Goal: Navigation & Orientation: Find specific page/section

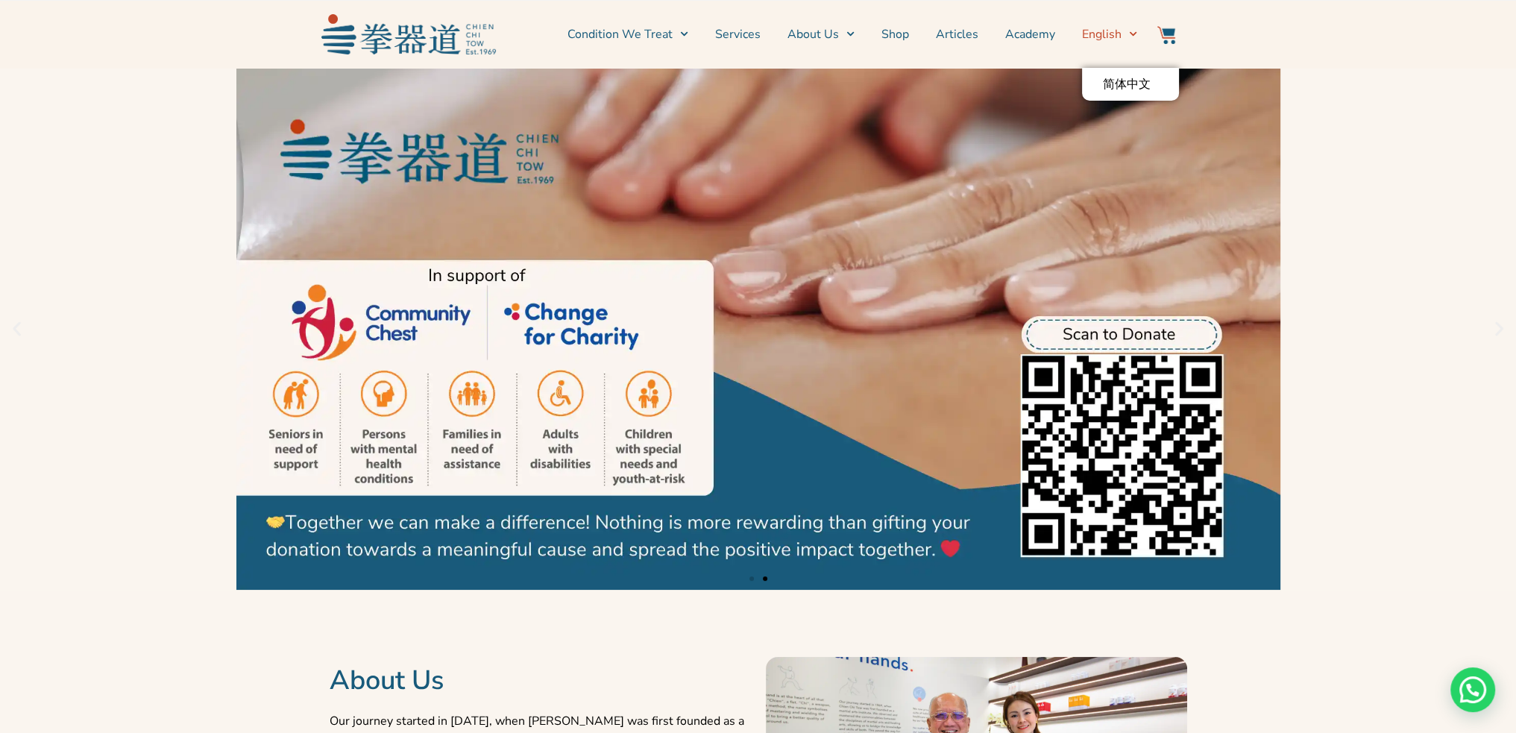
click at [1131, 32] on icon "Switch to English" at bounding box center [1133, 34] width 8 height 8
click at [1128, 84] on span "简体中文" at bounding box center [1127, 84] width 48 height 15
click at [1396, 113] on link "2 / 2" at bounding box center [758, 329] width 1516 height 522
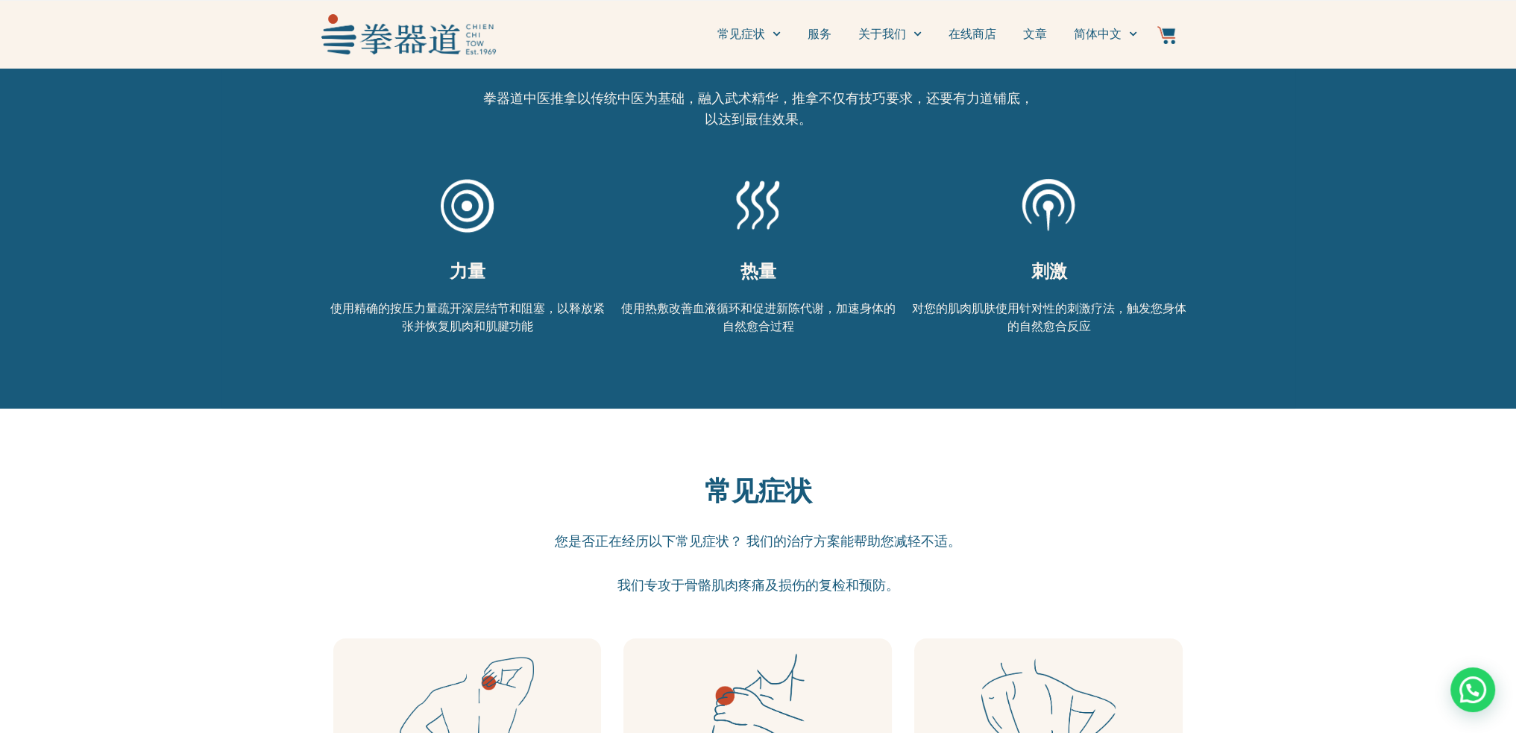
scroll to position [820, 0]
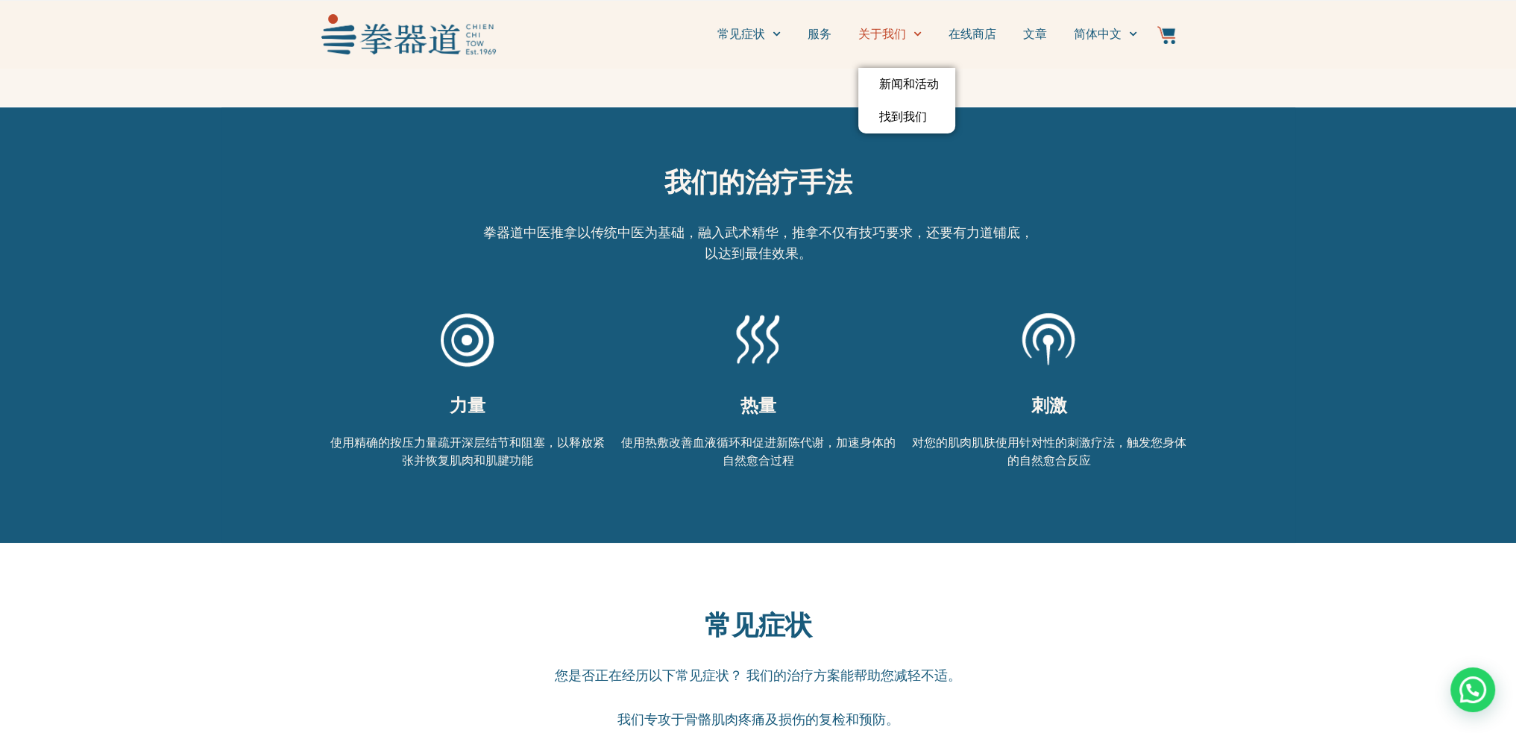
click at [916, 31] on icon "Menu" at bounding box center [918, 34] width 8 height 8
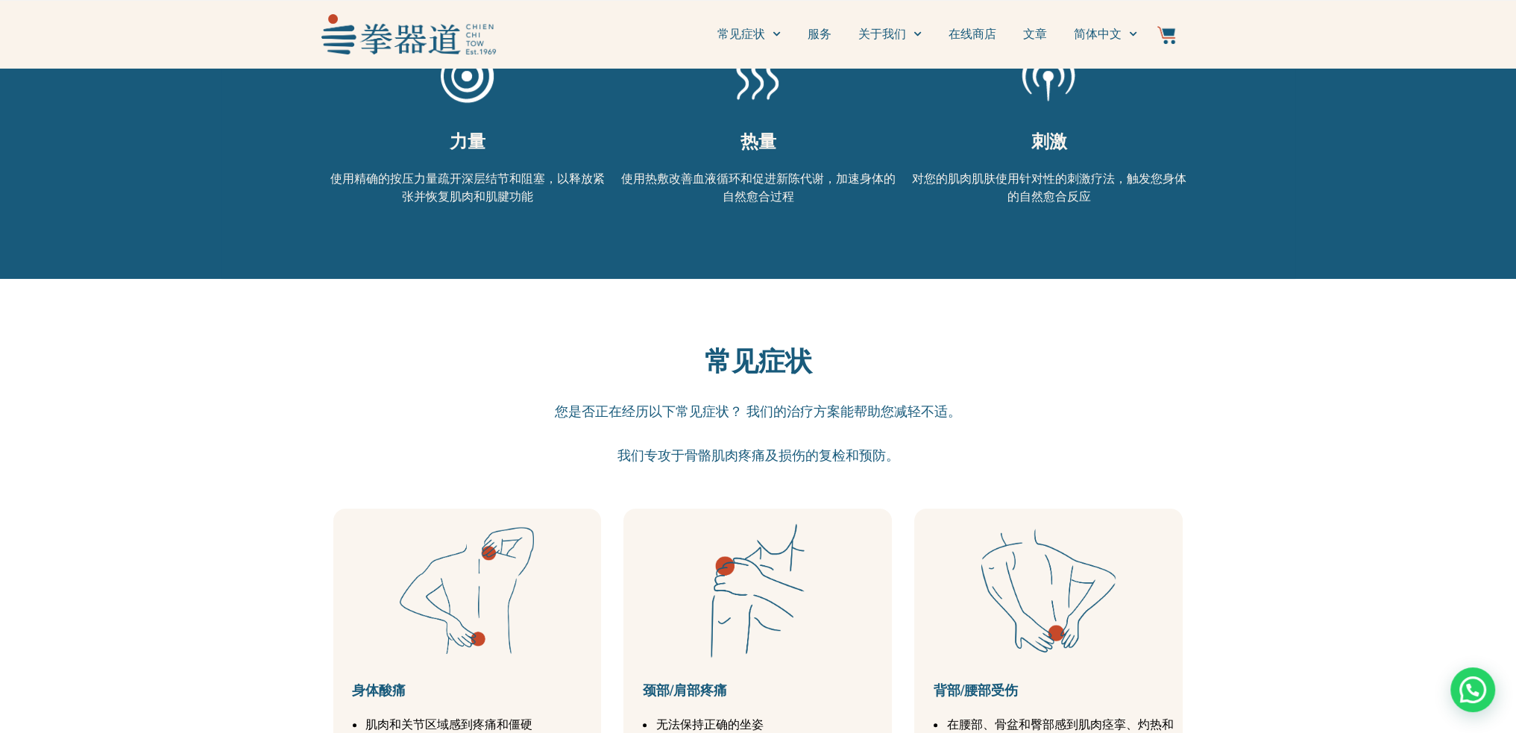
scroll to position [1119, 0]
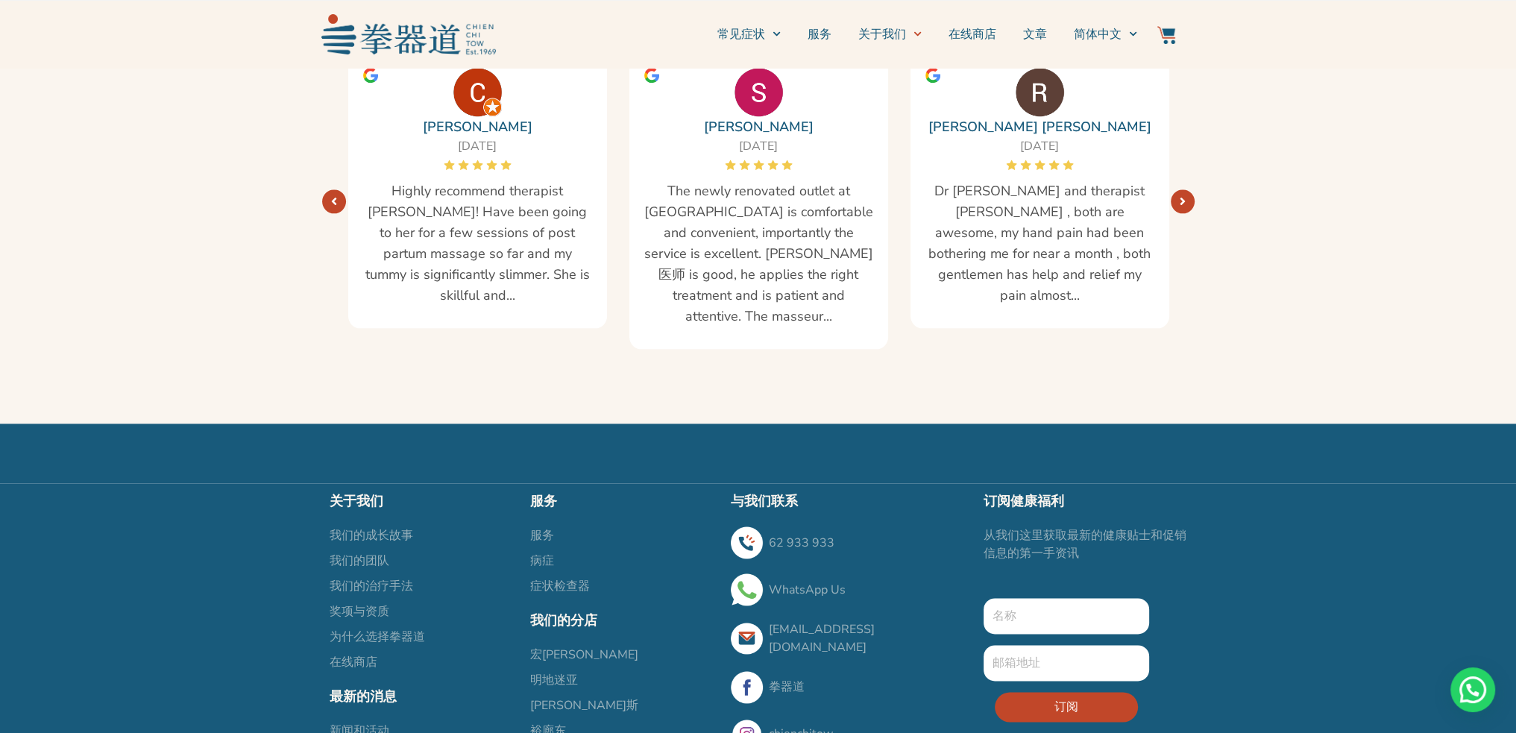
scroll to position [2475, 0]
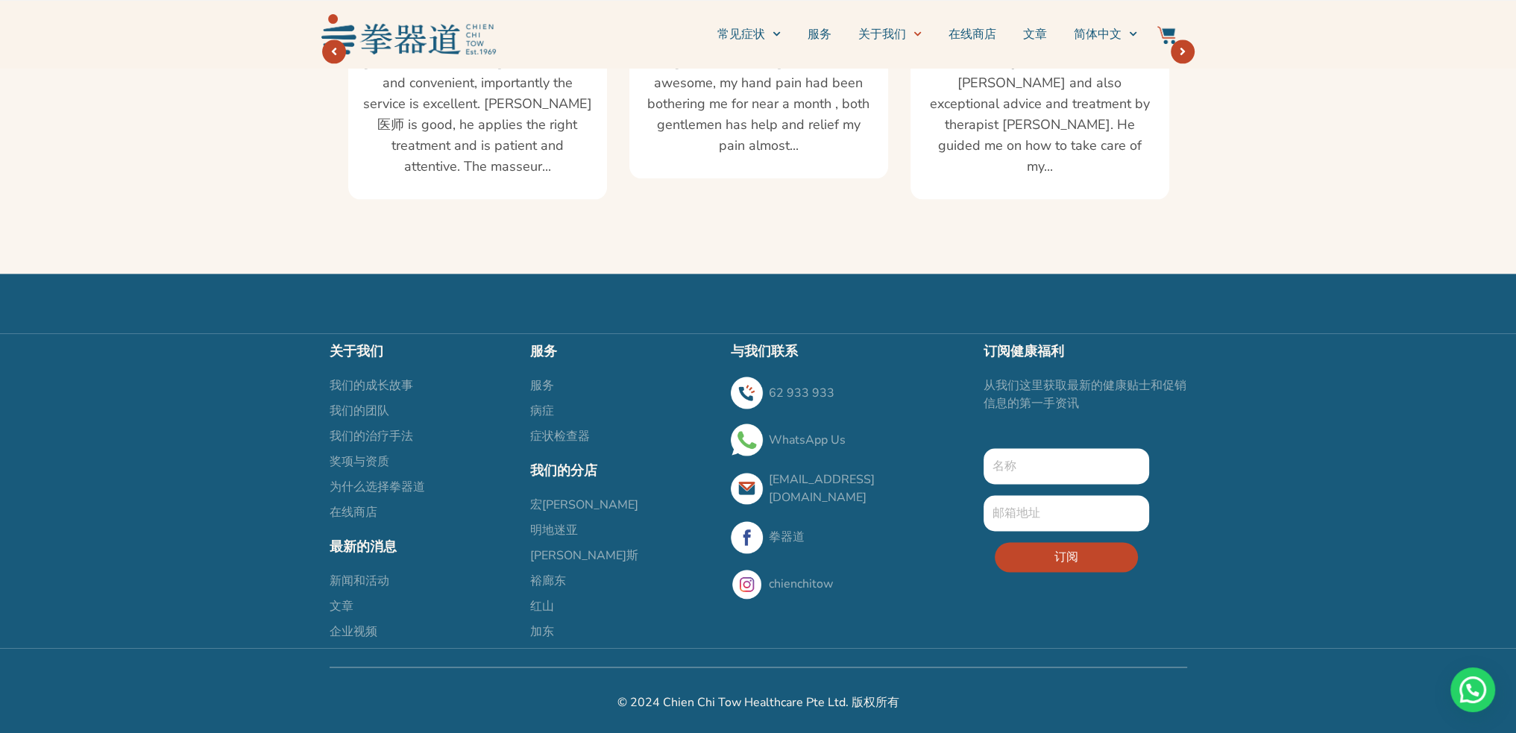
click at [548, 606] on span "红山" at bounding box center [542, 606] width 24 height 18
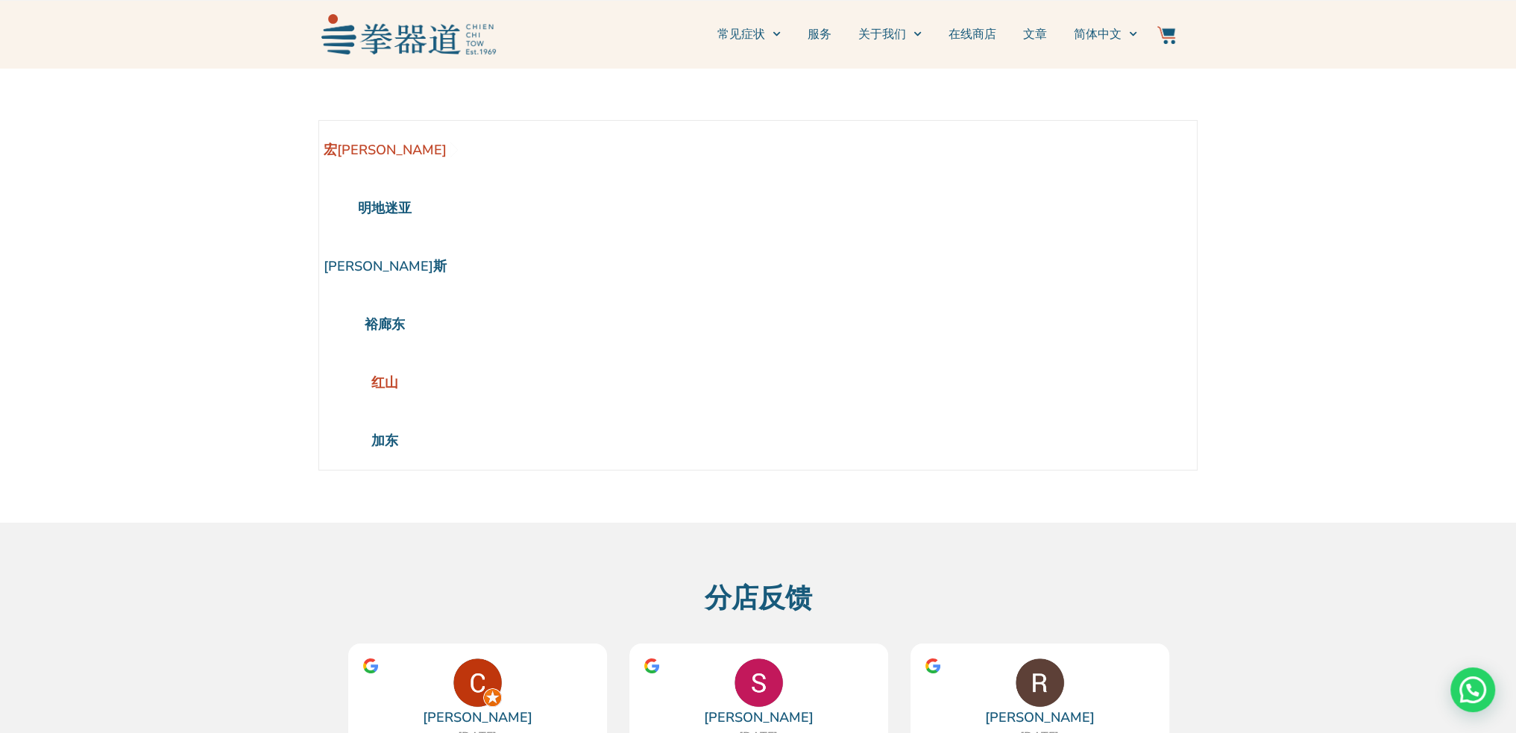
click at [385, 375] on li "红山" at bounding box center [385, 383] width 132 height 58
click at [380, 383] on li "红山" at bounding box center [385, 383] width 132 height 58
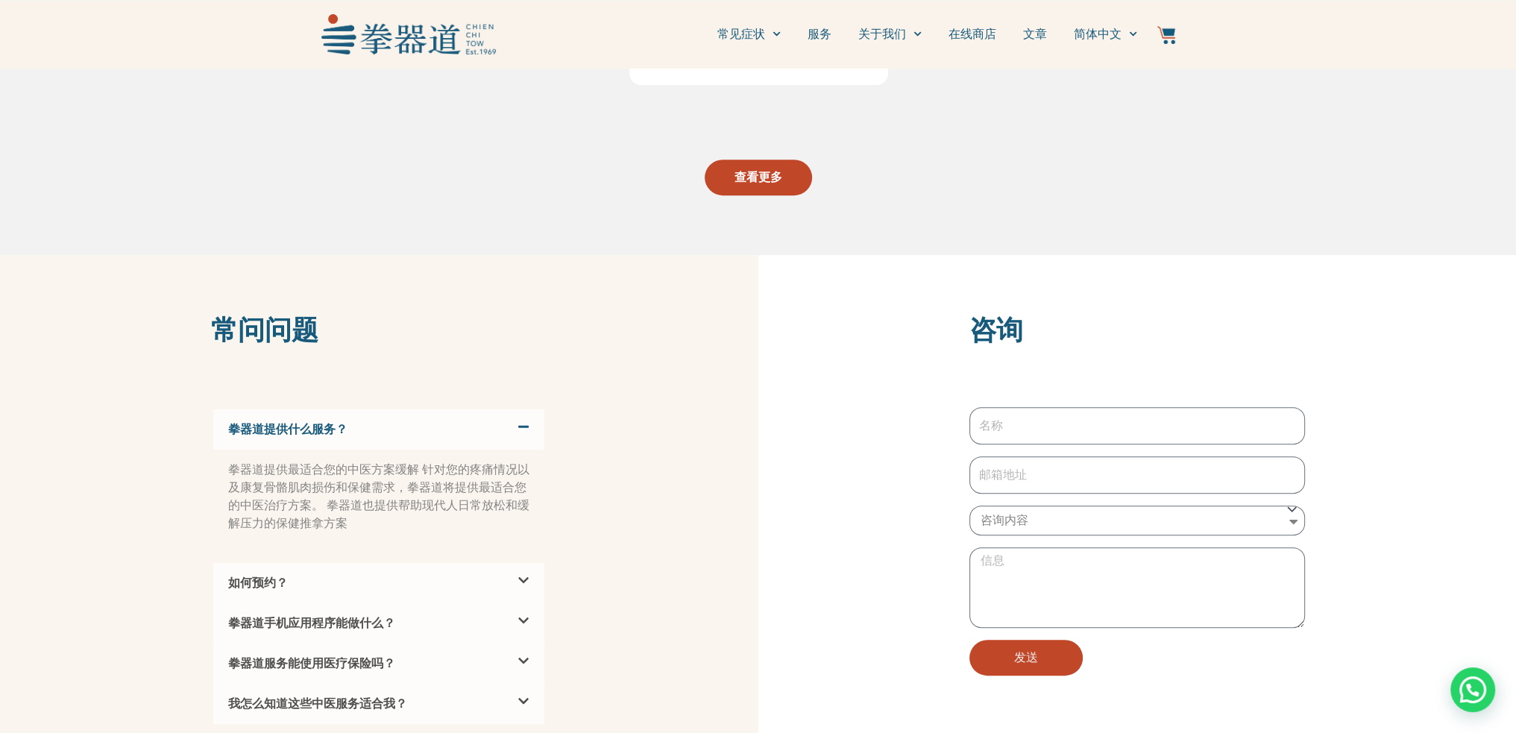
scroll to position [970, 0]
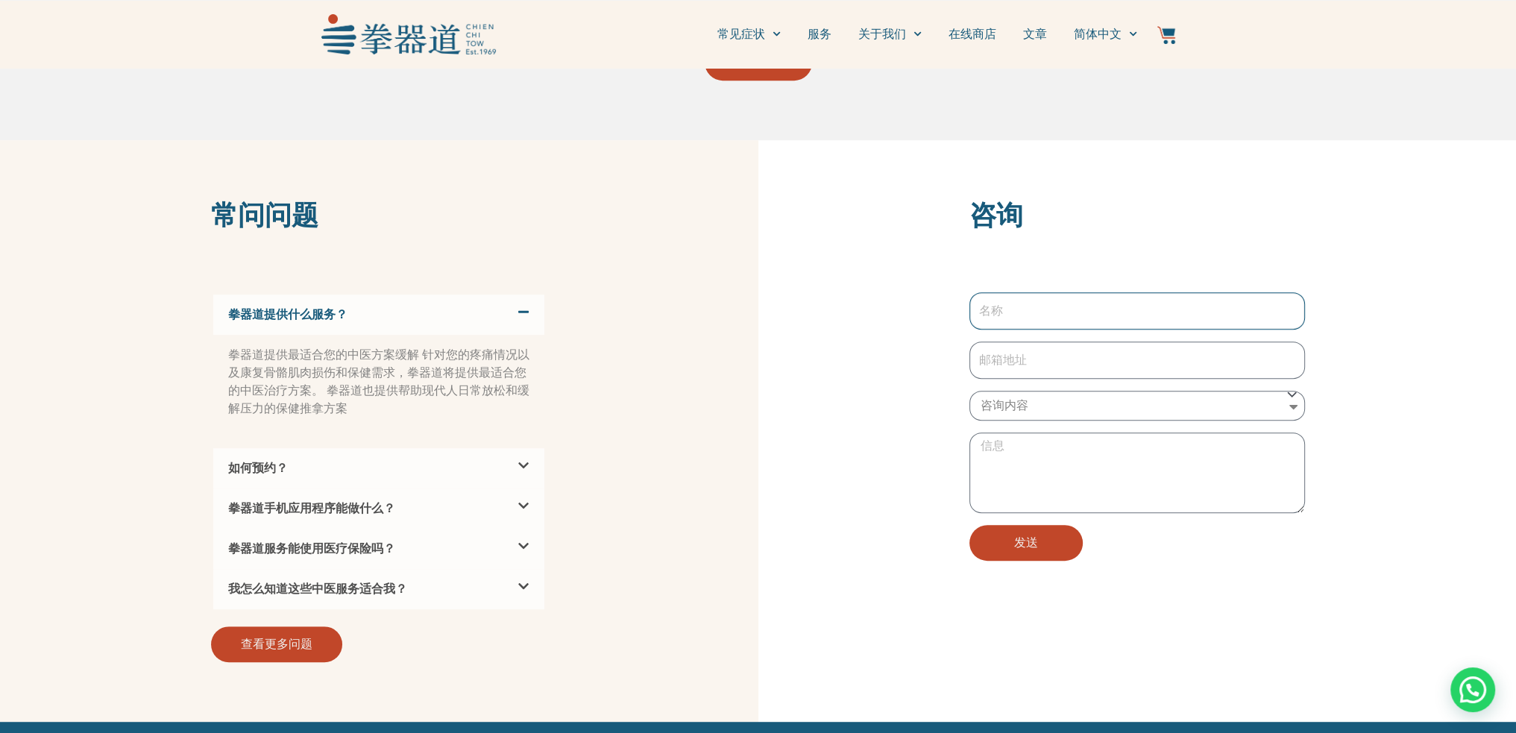
click at [1089, 312] on input "新的表格" at bounding box center [1138, 310] width 336 height 37
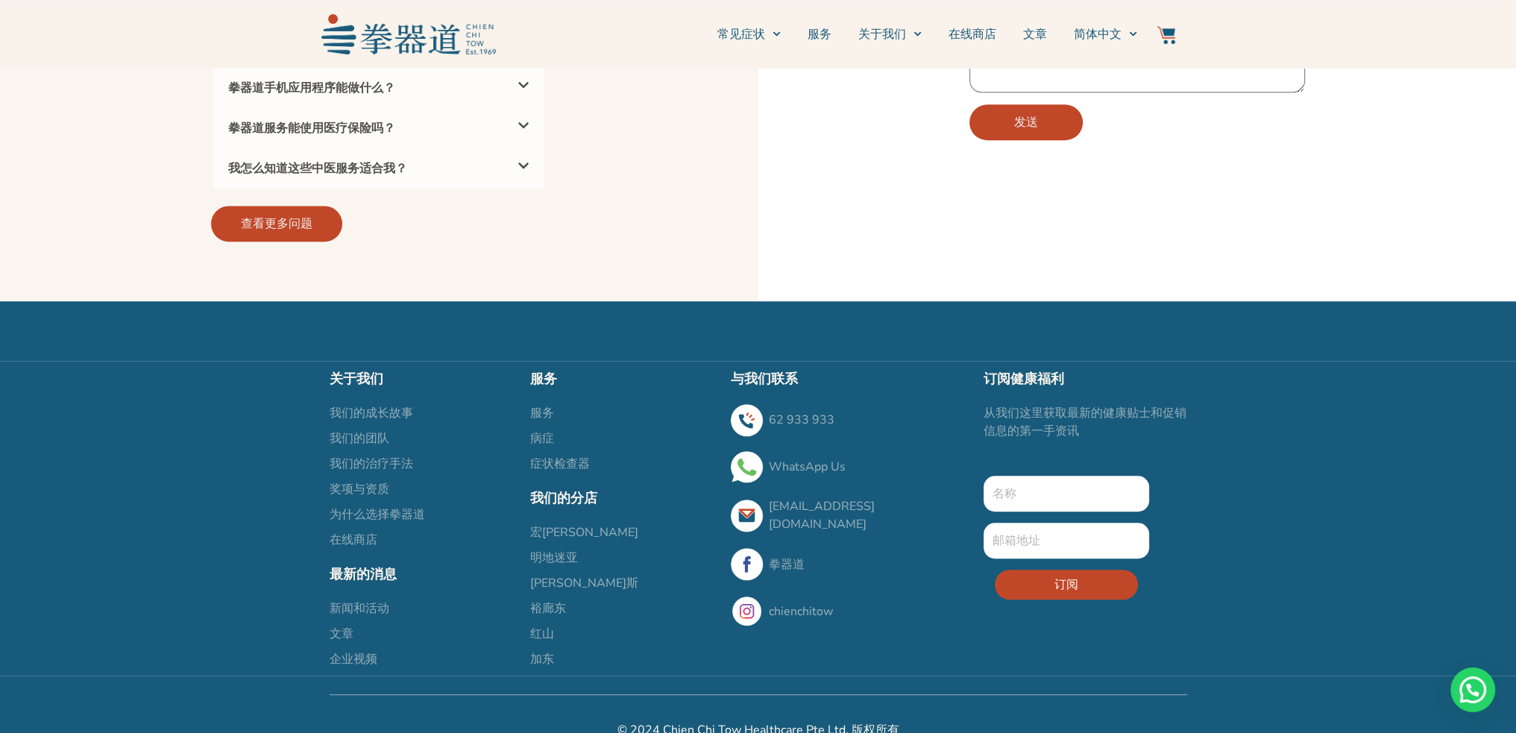
scroll to position [1416, 0]
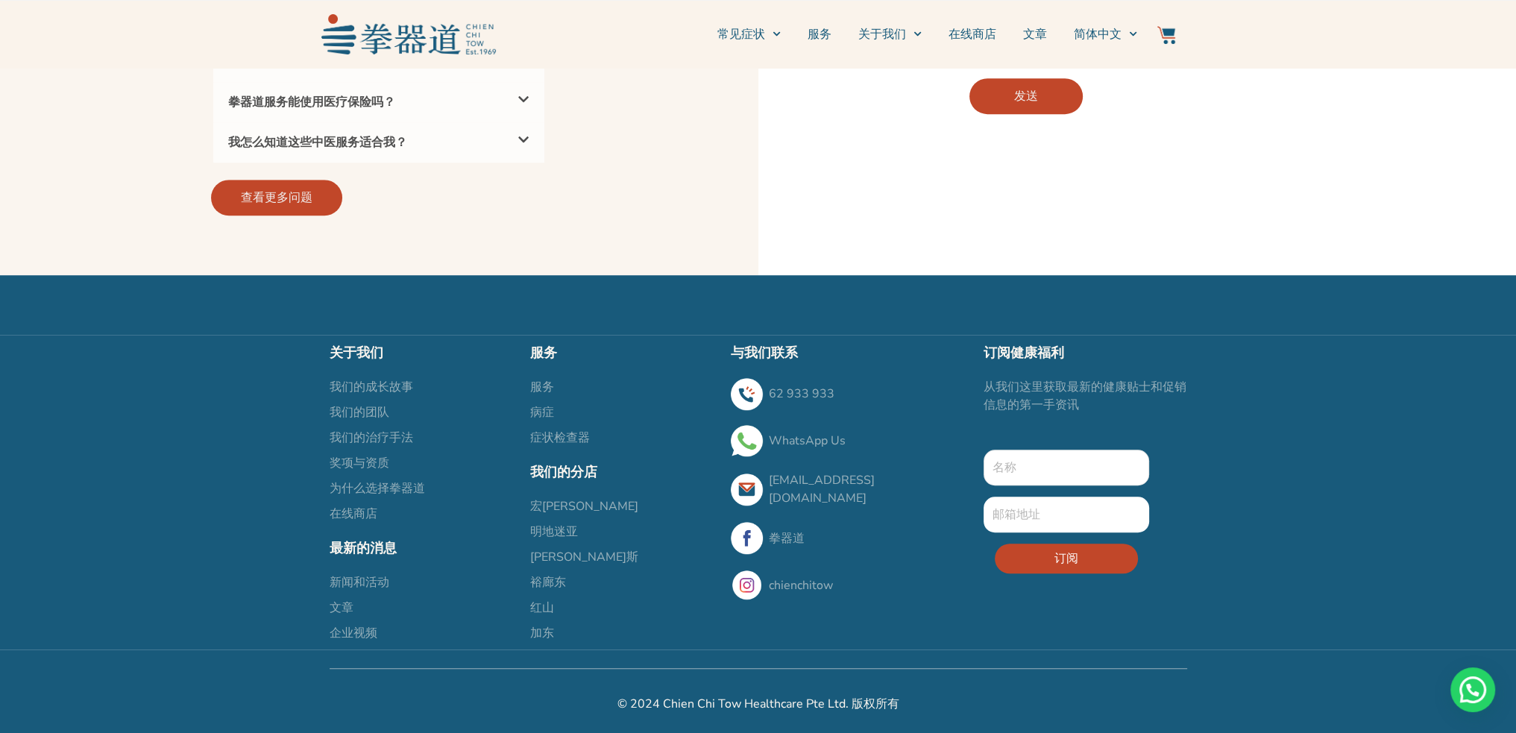
click at [1084, 457] on input "新的表格" at bounding box center [1067, 468] width 166 height 36
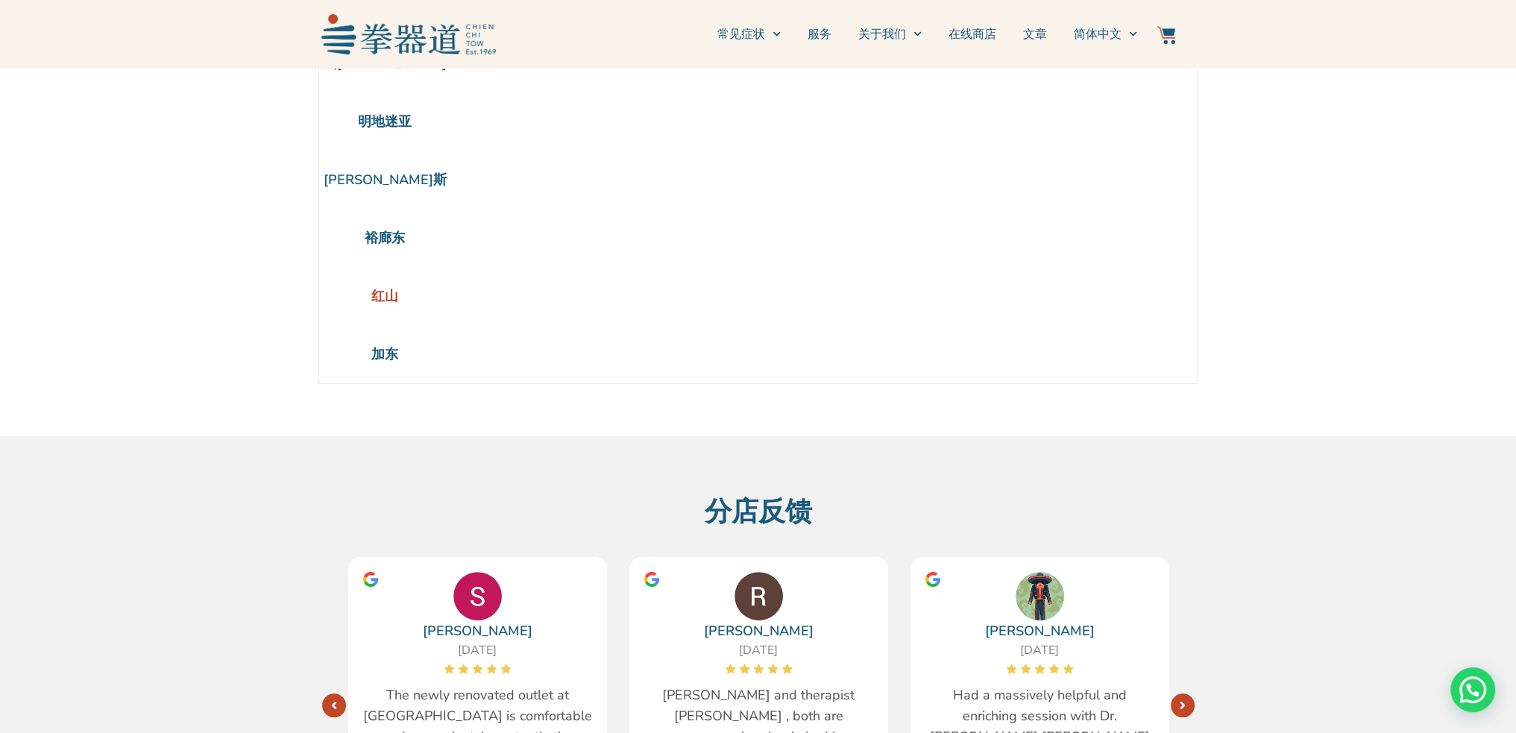
scroll to position [0, 0]
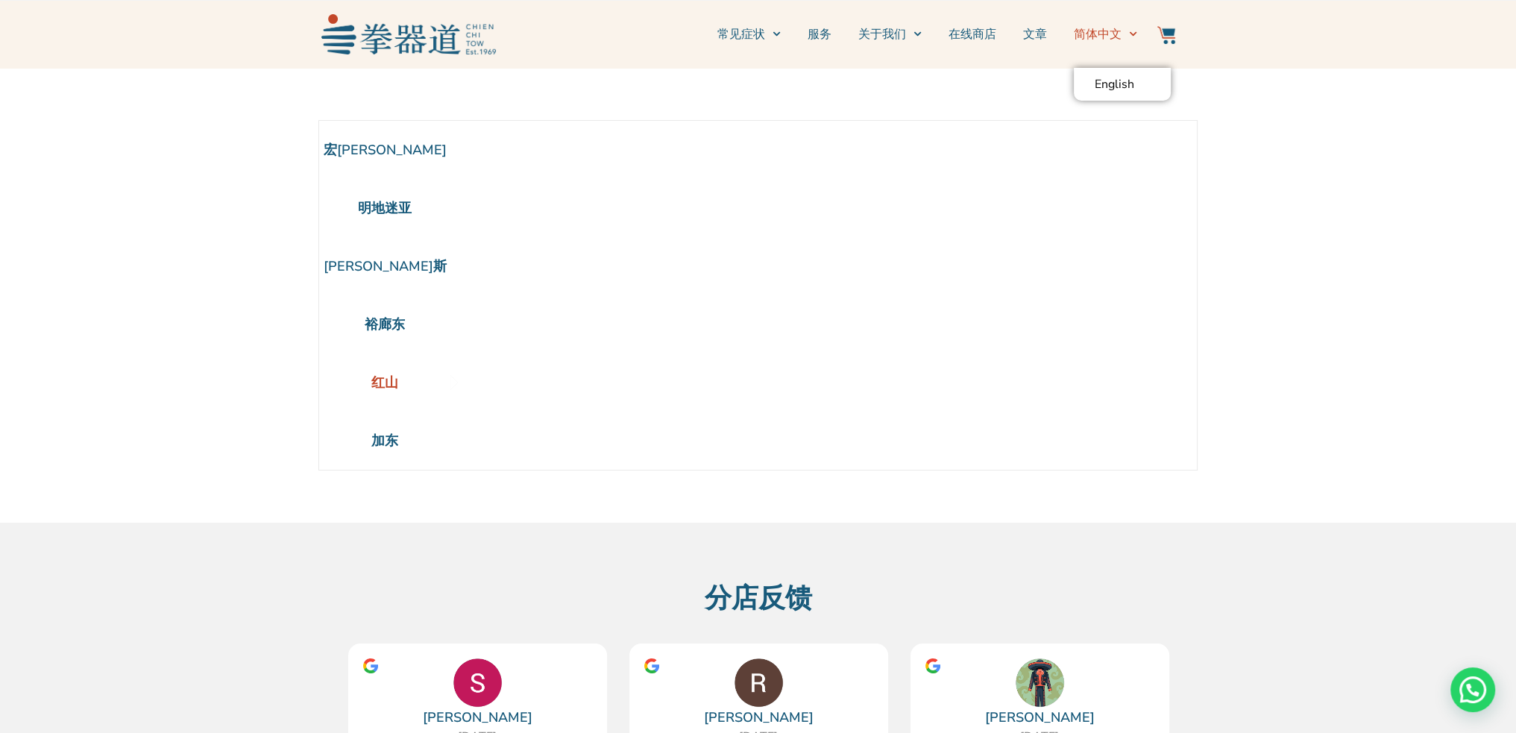
click at [1125, 32] on span "切换到简体中文" at bounding box center [1130, 33] width 16 height 23
click at [1093, 40] on span "简体中文" at bounding box center [1098, 34] width 48 height 18
click at [1126, 86] on span "English" at bounding box center [1115, 84] width 40 height 15
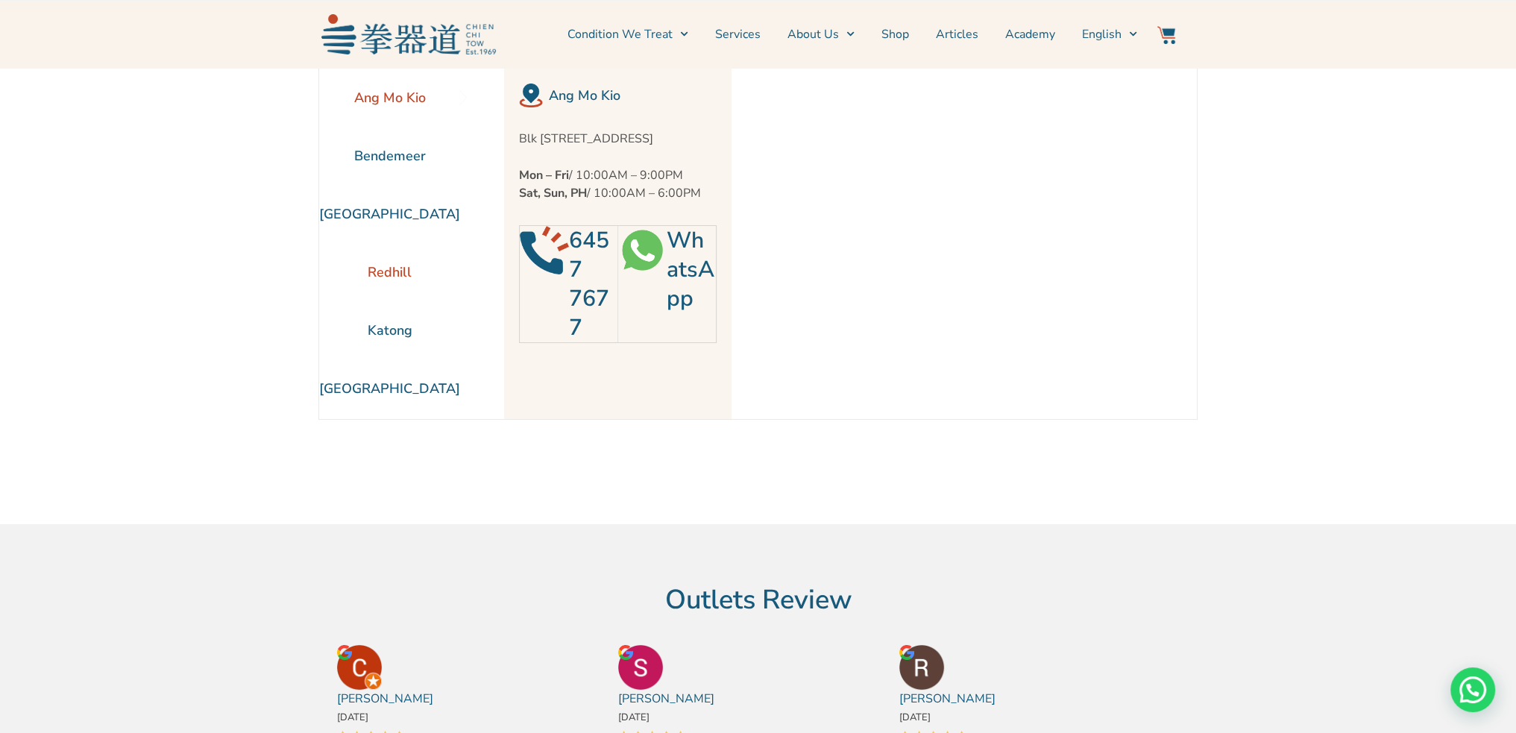
click at [385, 272] on li "Redhill" at bounding box center [389, 272] width 141 height 58
click at [758, 34] on link "Services" at bounding box center [737, 34] width 45 height 37
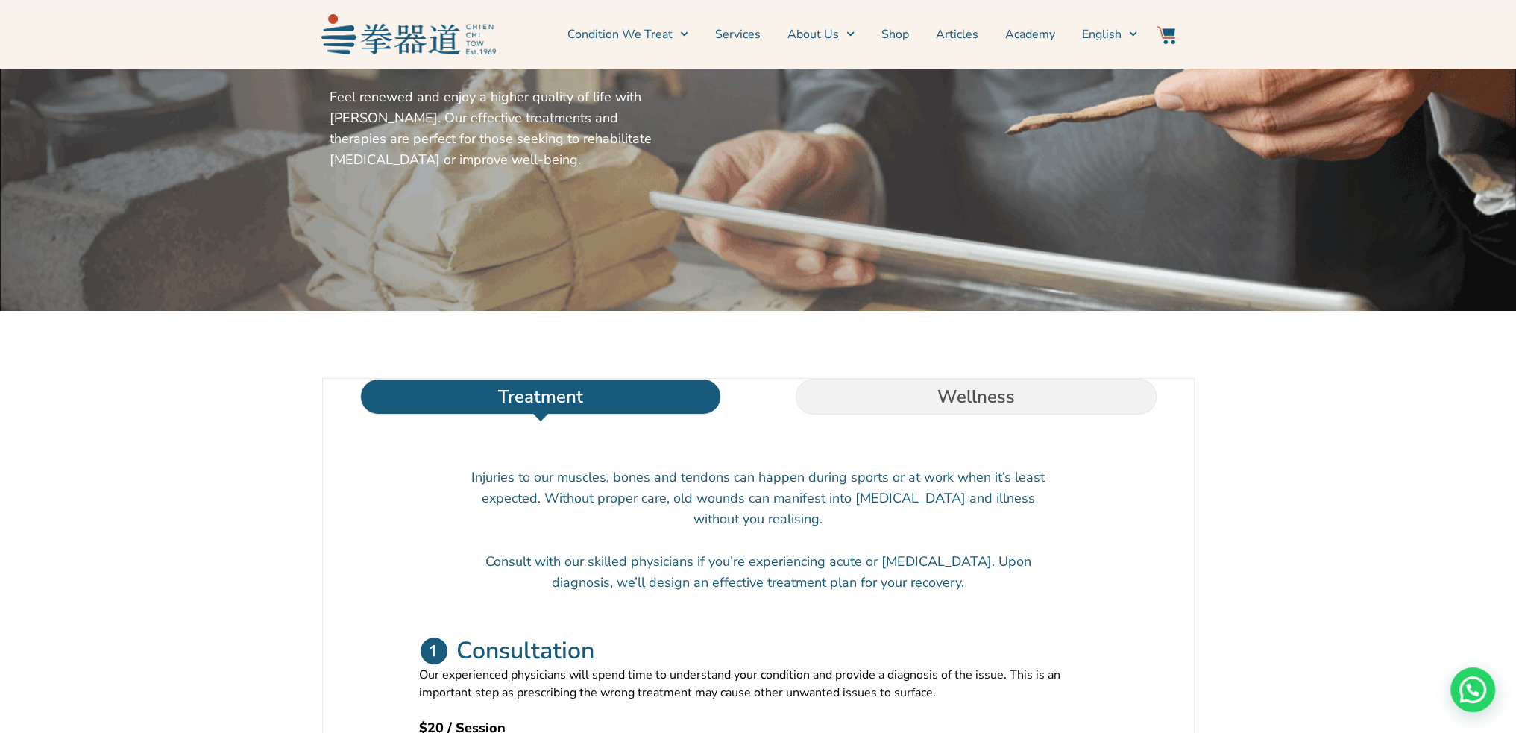
scroll to position [149, 0]
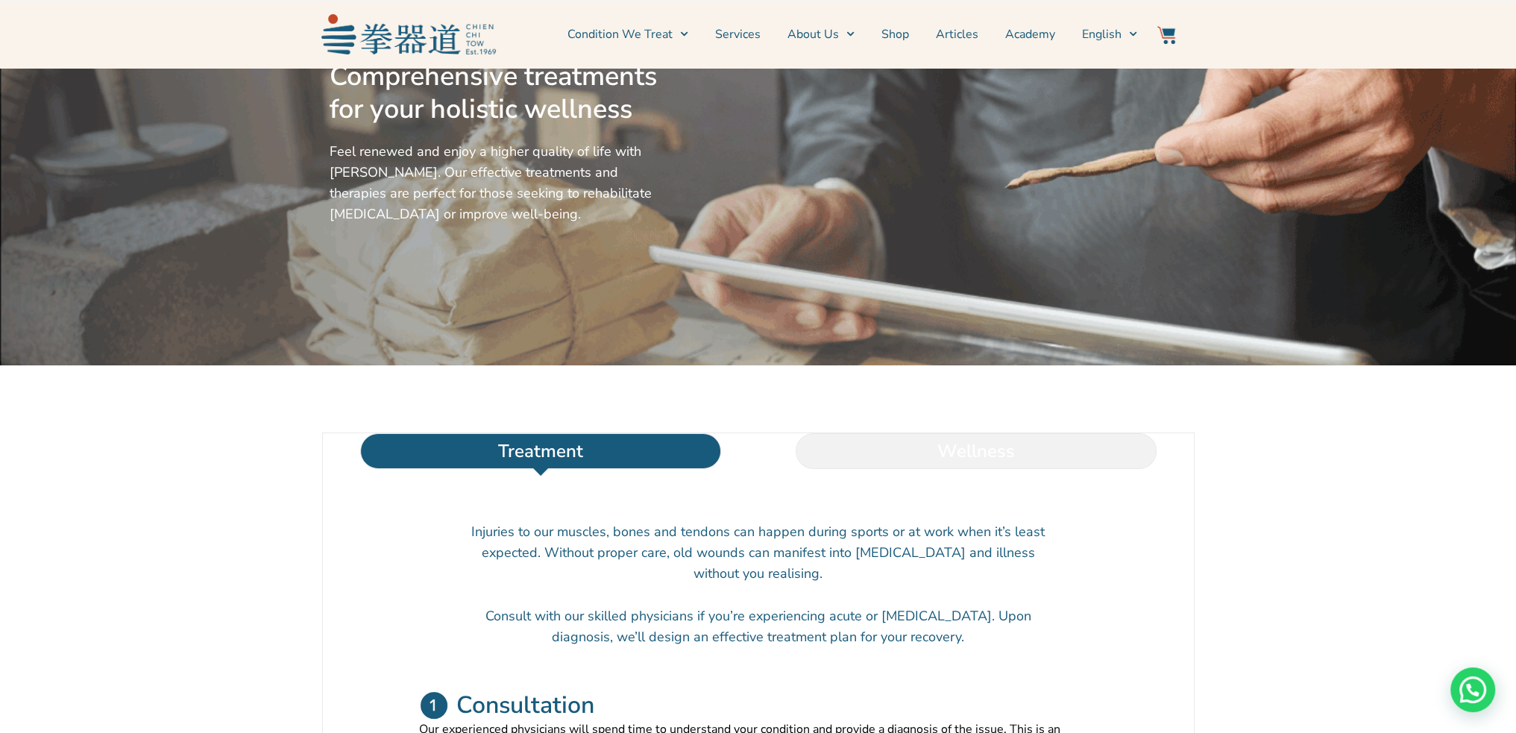
click at [995, 469] on li "Wellness" at bounding box center [976, 451] width 436 height 36
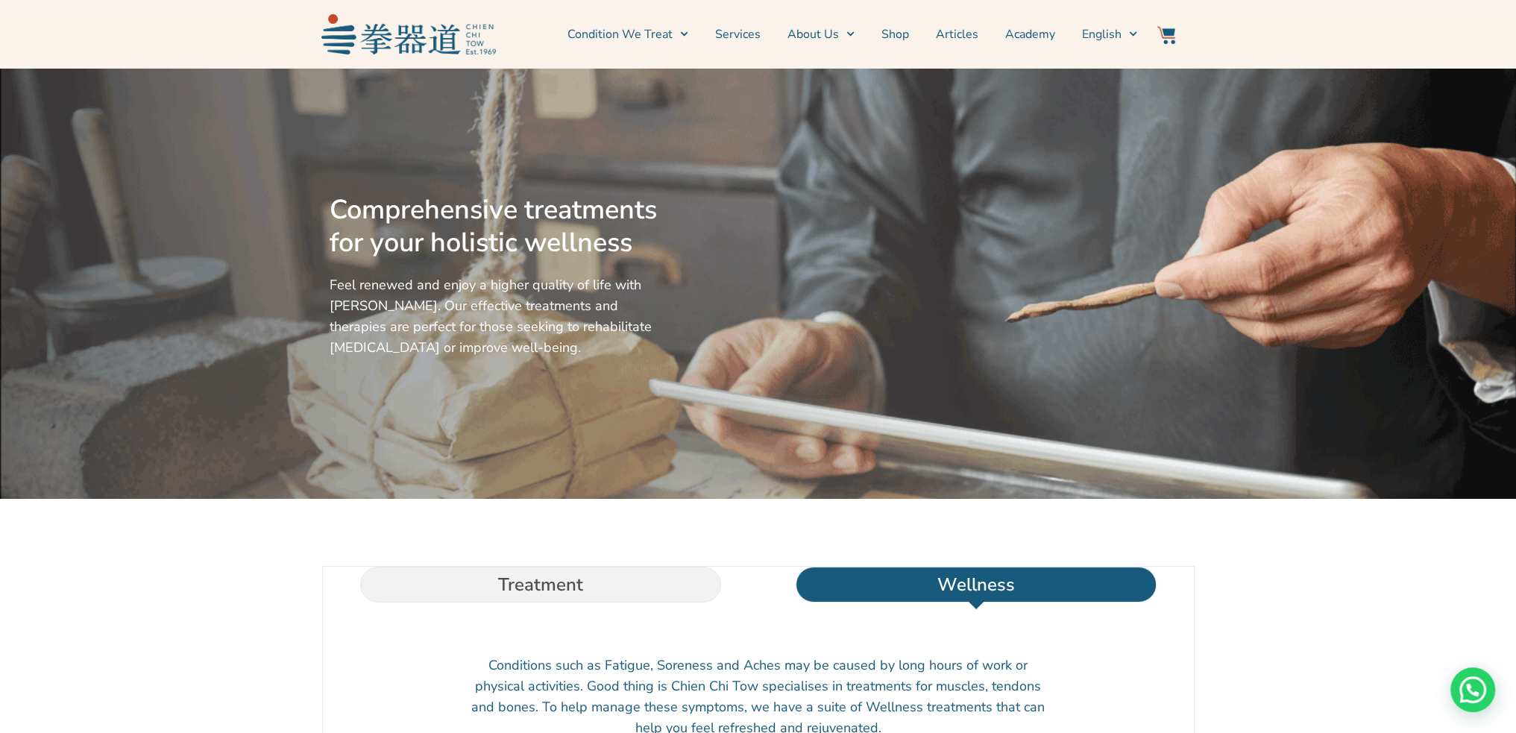
scroll to position [0, 0]
